Goal: Information Seeking & Learning: Learn about a topic

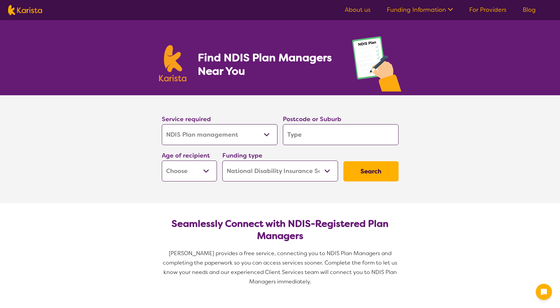
select select "NDIS Plan management"
select select "NDIS"
select select "NDIS Plan management"
select select "NDIS"
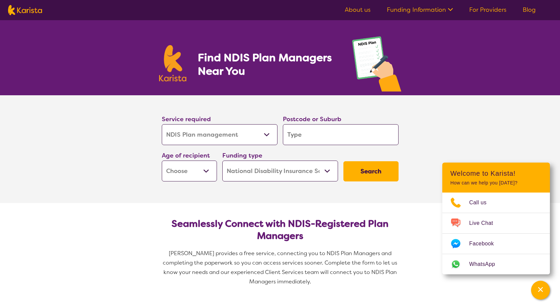
click at [364, 172] on button "Search" at bounding box center [371, 171] width 55 height 20
click at [332, 135] on input "search" at bounding box center [341, 134] width 116 height 21
type input "S"
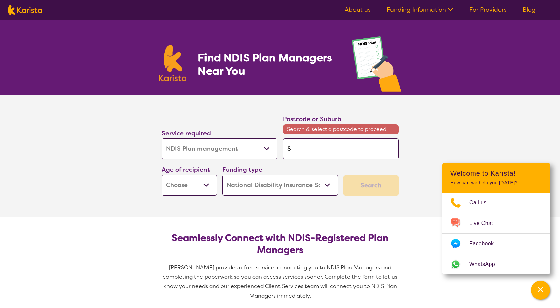
type input "SA"
type input "S"
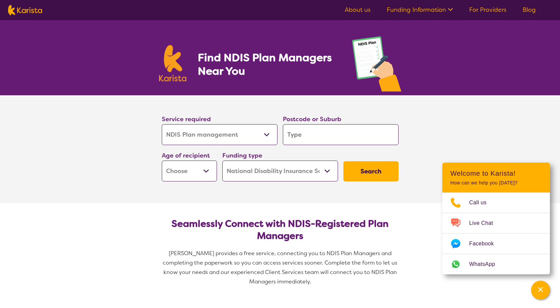
type input "A"
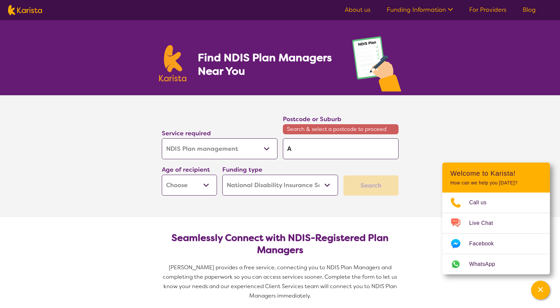
type input "Ad"
type input "Ade"
type input "Adel"
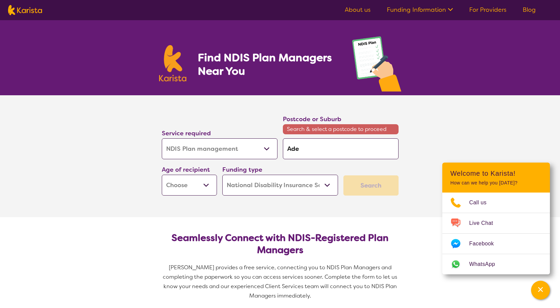
type input "Adel"
type input "[PERSON_NAME]"
type input "Adelai"
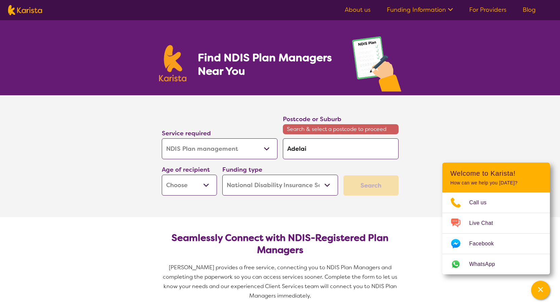
type input "Adelaid"
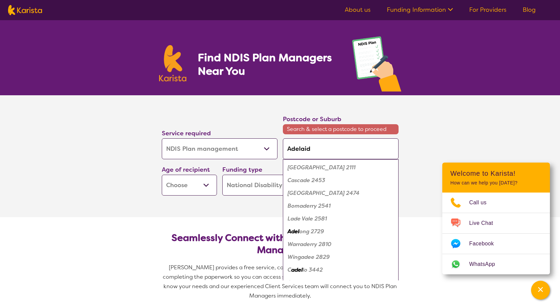
type input "[GEOGRAPHIC_DATA]"
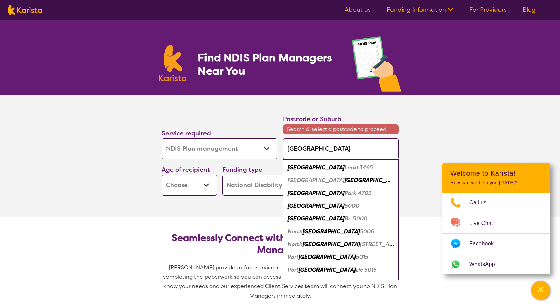
click at [308, 205] on em "[GEOGRAPHIC_DATA]" at bounding box center [316, 205] width 57 height 7
type input "5000"
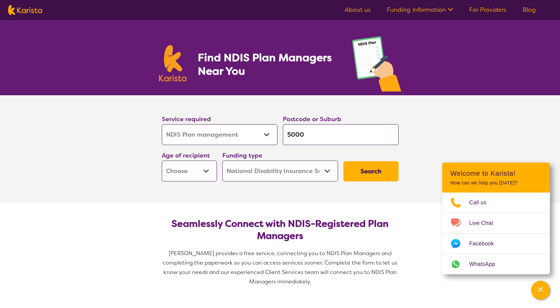
click at [376, 169] on button "Search" at bounding box center [371, 171] width 55 height 20
click at [195, 167] on select "Early Childhood - 0 to 9 Child - 10 to 11 Adolescent - 12 to 17 Adult - 18 to 6…" at bounding box center [189, 170] width 55 height 21
select select "AD"
click at [162, 160] on select "Early Childhood - 0 to 9 Child - 10 to 11 Adolescent - 12 to 17 Adult - 18 to 6…" at bounding box center [189, 170] width 55 height 21
select select "AD"
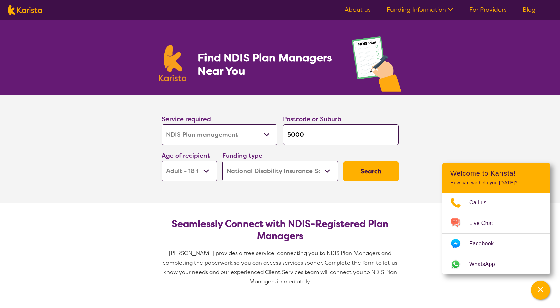
click at [372, 170] on button "Search" at bounding box center [371, 171] width 55 height 20
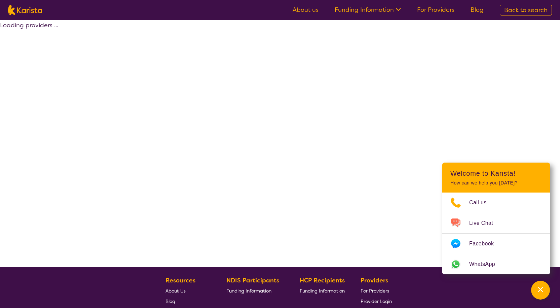
select select "by_score"
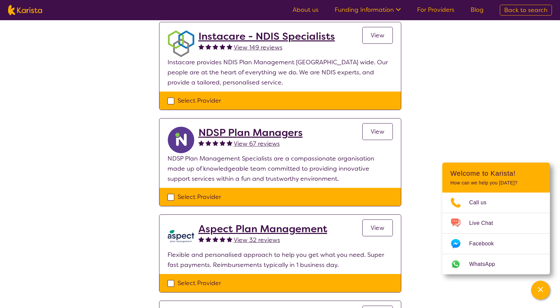
scroll to position [269, 0]
